Goal: Task Accomplishment & Management: Use online tool/utility

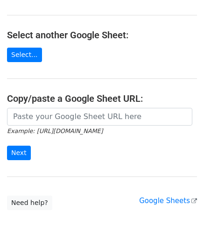
scroll to position [94, 0]
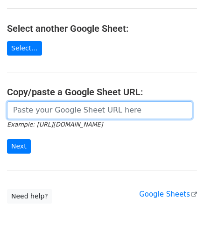
click at [39, 105] on input "url" at bounding box center [100, 110] width 186 height 18
paste input "[URL][DOMAIN_NAME]"
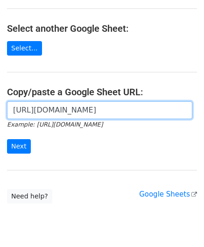
scroll to position [0, 208]
type input "[URL][DOMAIN_NAME]"
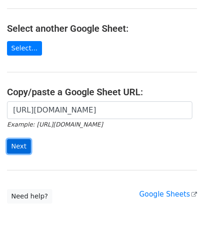
click at [22, 141] on input "Next" at bounding box center [19, 146] width 24 height 14
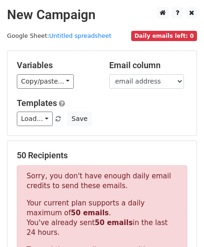
scroll to position [316, 0]
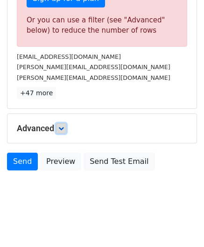
click at [64, 126] on icon at bounding box center [61, 129] width 6 height 6
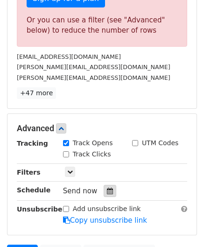
click at [107, 189] on icon at bounding box center [110, 191] width 6 height 7
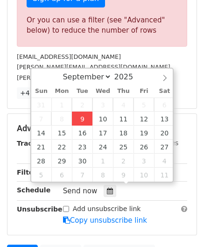
type input "2025-09-09 12:00"
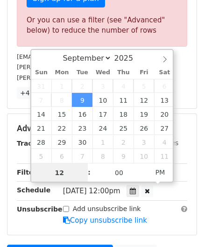
paste input "4"
type input "4"
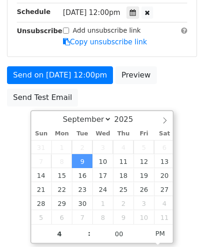
type input "2025-09-09 16:00"
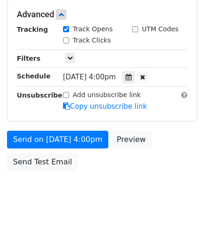
scroll to position [429, 0]
